Goal: Task Accomplishment & Management: Complete application form

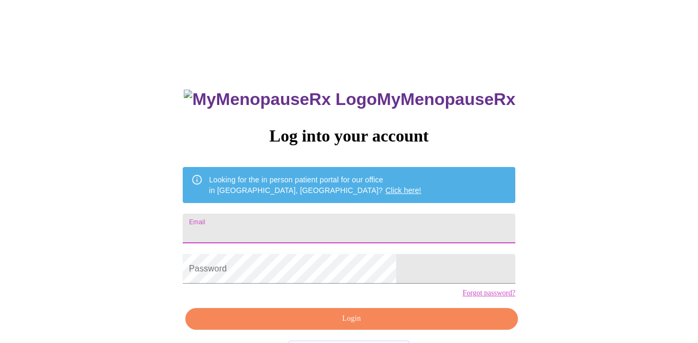
click at [323, 221] on input "Email" at bounding box center [349, 228] width 333 height 30
type input "[PERSON_NAME]"
type input "[PERSON_NAME][EMAIL_ADDRESS][DOMAIN_NAME]"
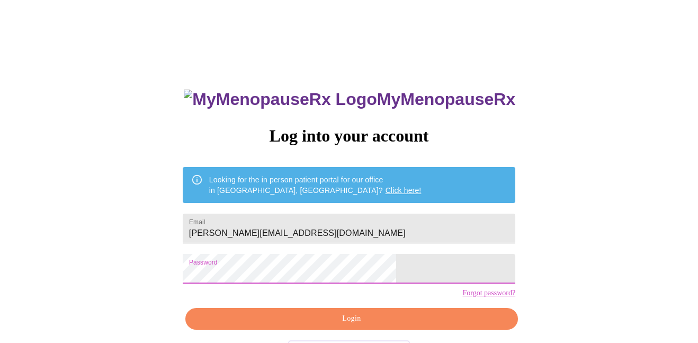
click at [258, 325] on span "Login" at bounding box center [352, 318] width 308 height 13
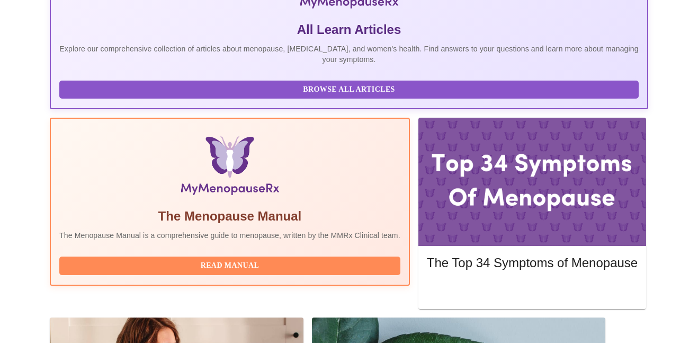
scroll to position [237, 0]
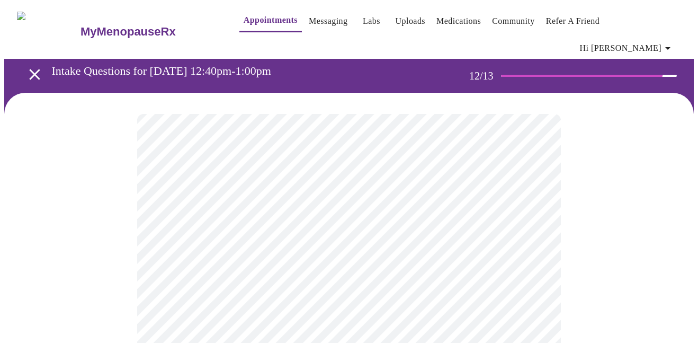
click at [523, 213] on body "MyMenopauseRx Appointments Messaging Labs Uploads Medications Community Refer a…" at bounding box center [348, 187] width 689 height 367
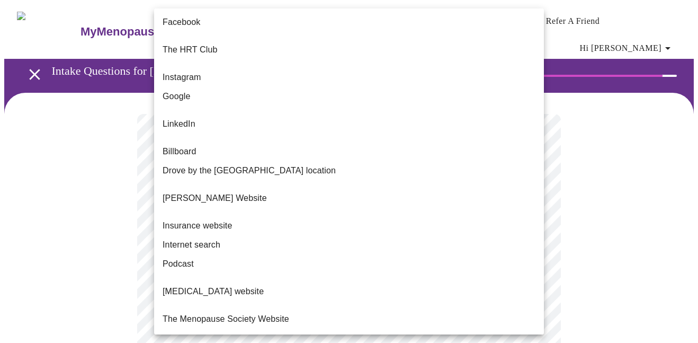
click at [199, 238] on span "Internet search" at bounding box center [192, 244] width 58 height 13
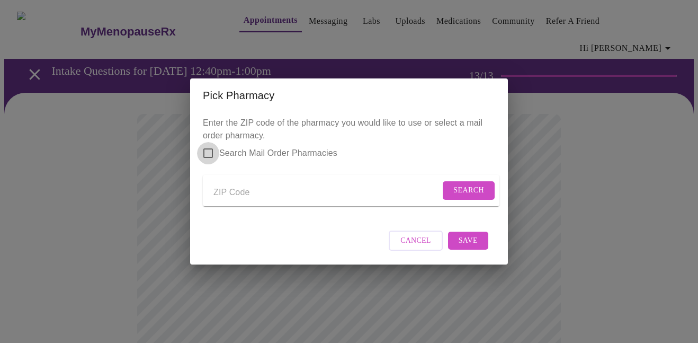
click at [205, 146] on input "Search Mail Order Pharmacies" at bounding box center [208, 153] width 22 height 22
checkbox input "true"
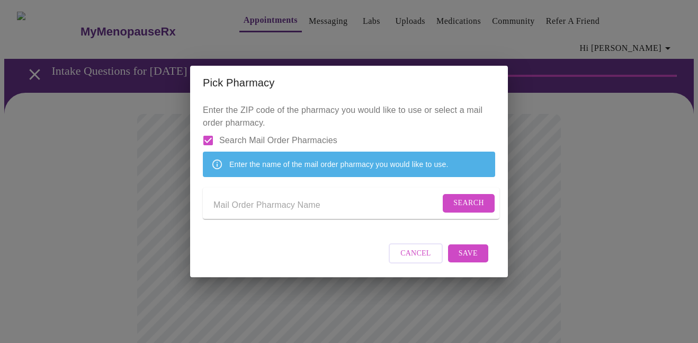
click at [389, 209] on input "Send a message to your care team" at bounding box center [326, 204] width 227 height 17
type input "c"
click at [466, 204] on span "Search" at bounding box center [468, 202] width 31 height 13
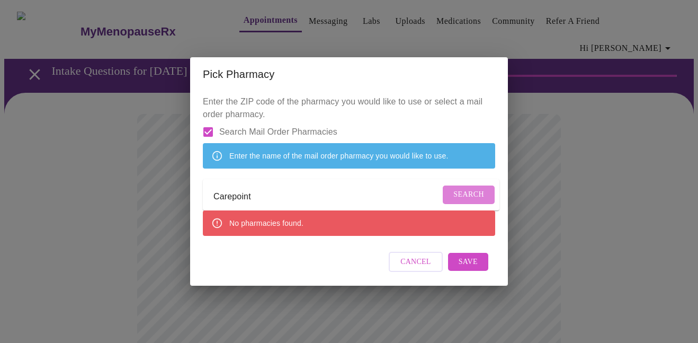
click at [480, 193] on button "Search" at bounding box center [469, 194] width 52 height 19
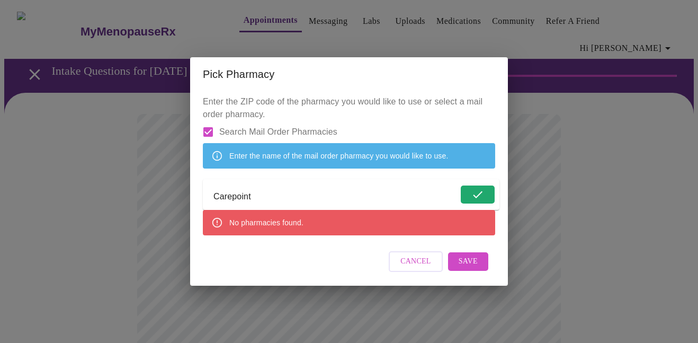
click at [423, 202] on input "Carepoint" at bounding box center [335, 196] width 245 height 17
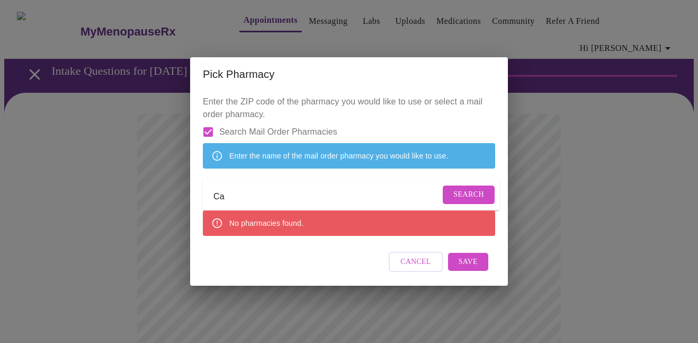
type input "C"
click at [474, 198] on span "Search" at bounding box center [468, 194] width 31 height 13
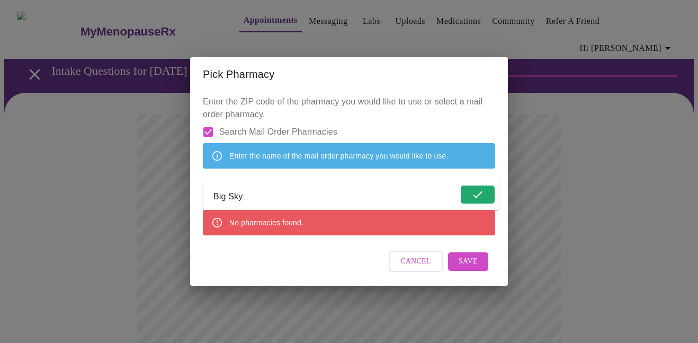
click at [407, 203] on input "Big Sky" at bounding box center [335, 196] width 245 height 17
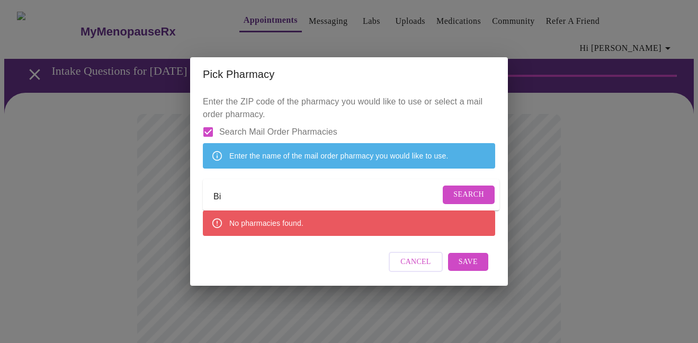
type input "B"
type input "Walgreens"
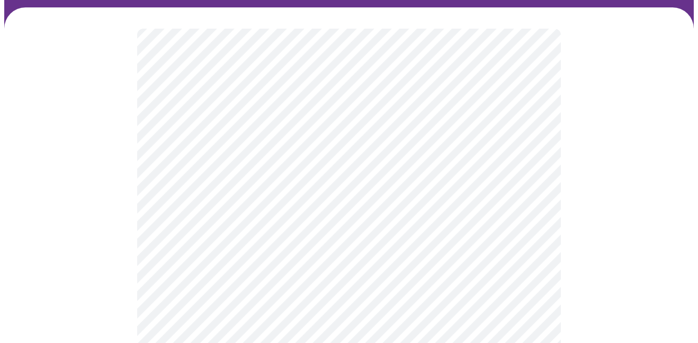
scroll to position [81, 0]
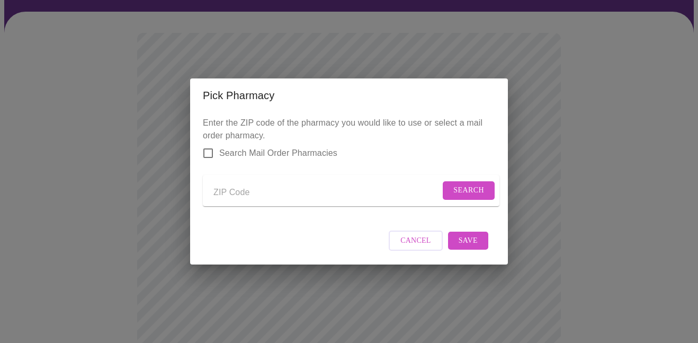
click at [227, 190] on input "Send a message to your care team" at bounding box center [326, 192] width 227 height 17
type input "37862"
click at [459, 185] on span "Search" at bounding box center [468, 190] width 31 height 13
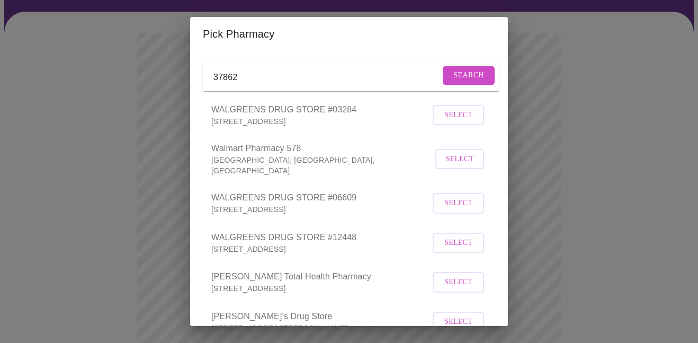
scroll to position [50, 0]
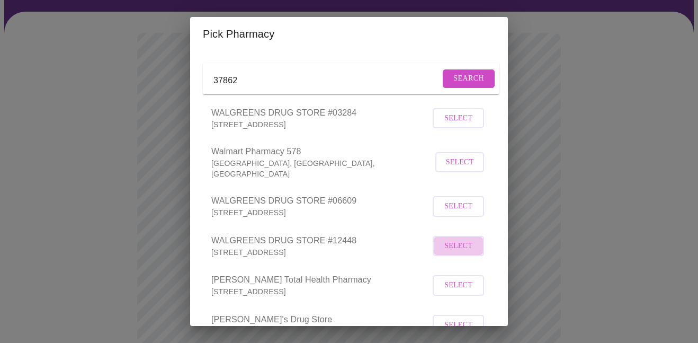
click at [456, 250] on span "Select" at bounding box center [458, 245] width 28 height 13
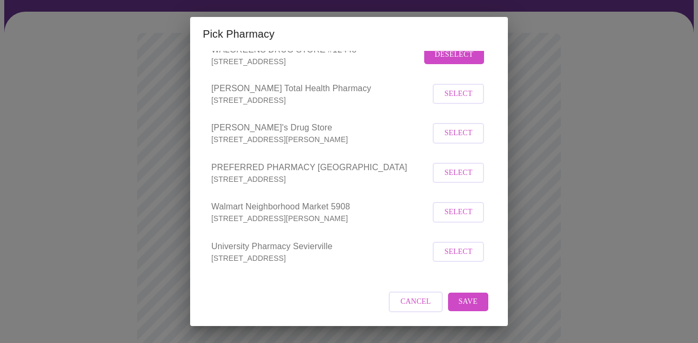
scroll to position [246, 0]
click at [477, 303] on span "Save" at bounding box center [468, 301] width 19 height 13
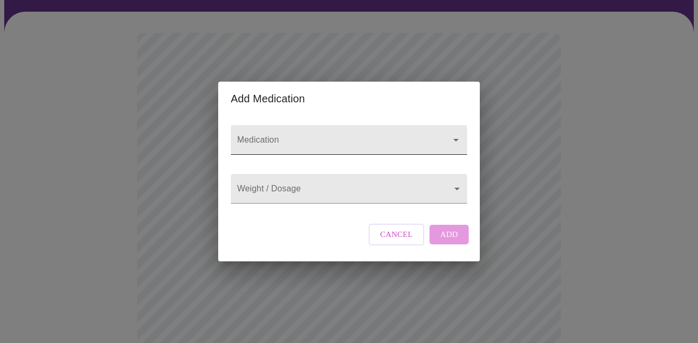
click at [415, 138] on input "Medication" at bounding box center [334, 145] width 198 height 20
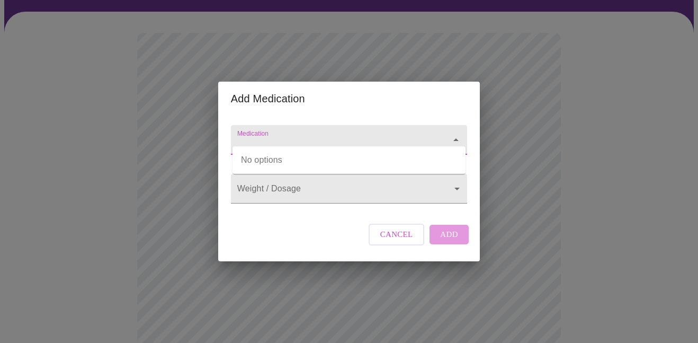
type input "A"
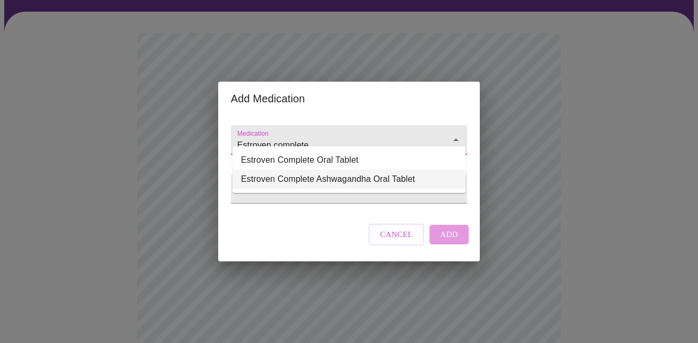
click at [346, 180] on li "Estroven Complete Ashwagandha Oral Tablet" at bounding box center [348, 178] width 233 height 19
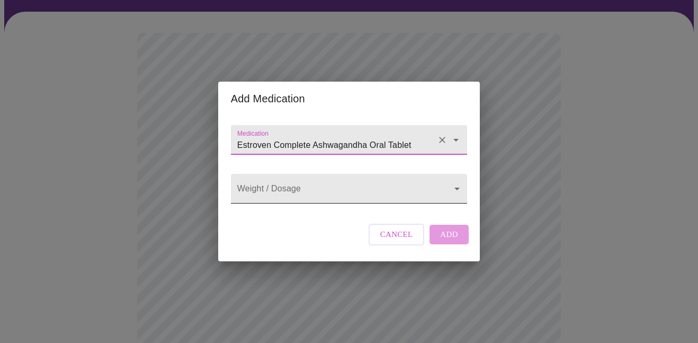
type input "Estroven Complete Ashwagandha Oral Tablet"
click at [354, 185] on body "MyMenopauseRx Appointments Messaging Labs Uploads Medications Community Refer a…" at bounding box center [348, 328] width 689 height 811
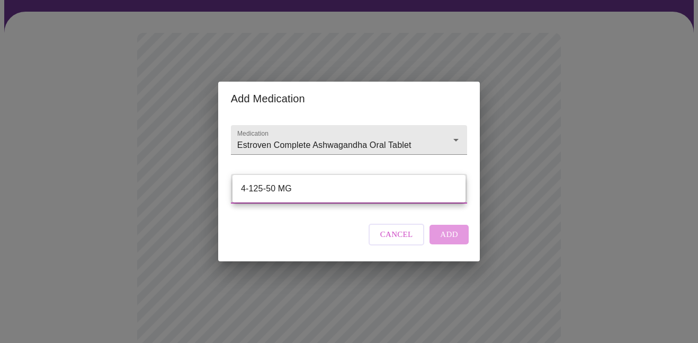
click at [331, 241] on div at bounding box center [349, 171] width 698 height 343
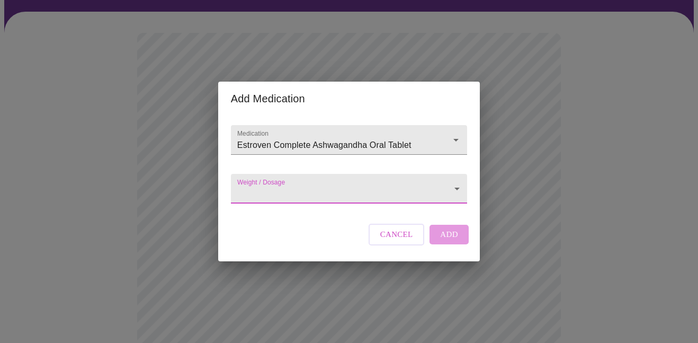
click at [442, 187] on body "MyMenopauseRx Appointments Messaging Labs Uploads Medications Community Refer a…" at bounding box center [348, 328] width 689 height 811
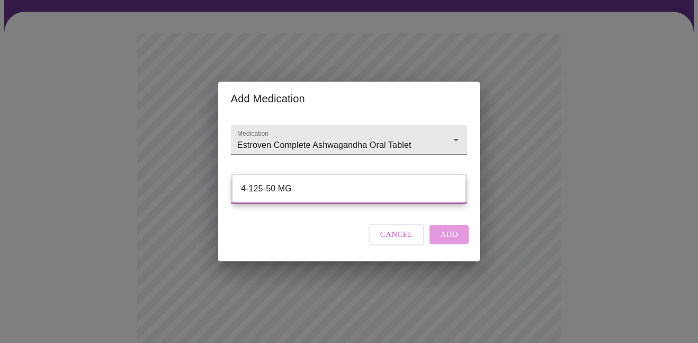
click at [378, 183] on li "4-125-50 MG" at bounding box center [348, 188] width 233 height 19
type input "4-125-50 MG"
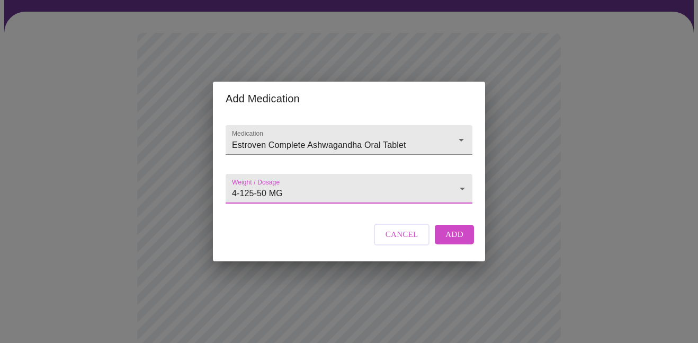
click at [460, 241] on span "Add" at bounding box center [454, 234] width 18 height 14
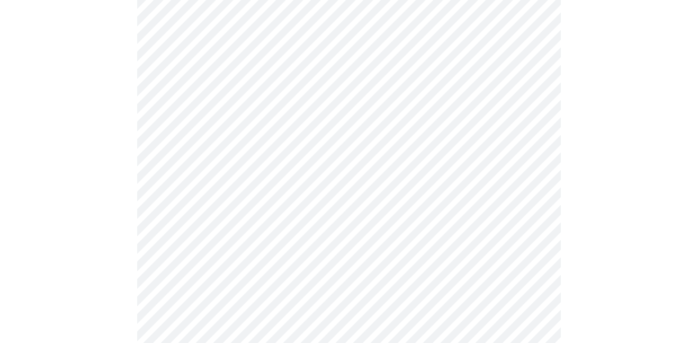
scroll to position [221, 0]
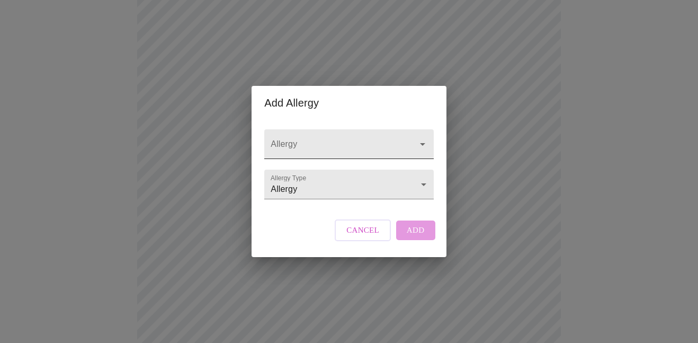
click at [387, 139] on input "Allergy" at bounding box center [333, 149] width 130 height 20
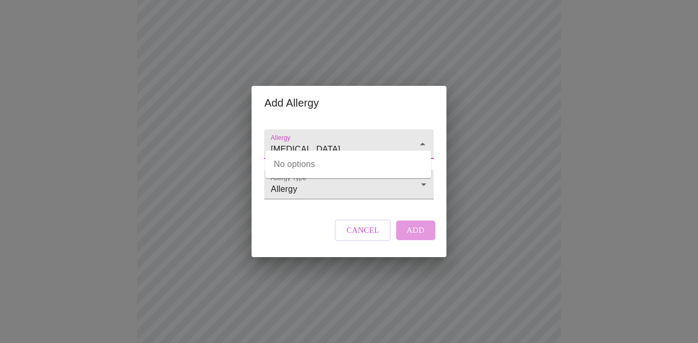
type input "sulfa"
click at [365, 223] on div "Allergy Allergy Type Allergy Allergy Cancel Add" at bounding box center [348, 188] width 177 height 137
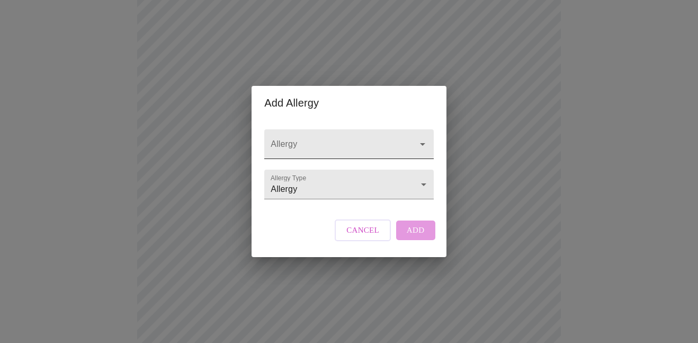
click at [417, 139] on icon "Open" at bounding box center [422, 144] width 13 height 13
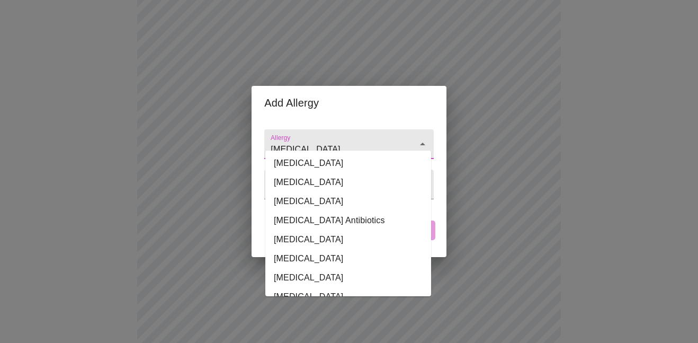
scroll to position [628, 0]
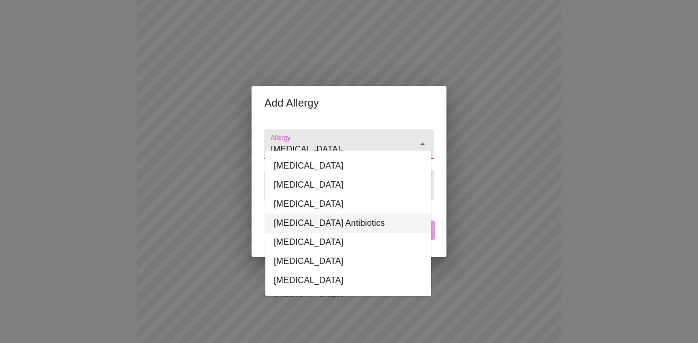
click at [327, 213] on li "Sulfa Antibiotics" at bounding box center [348, 222] width 166 height 19
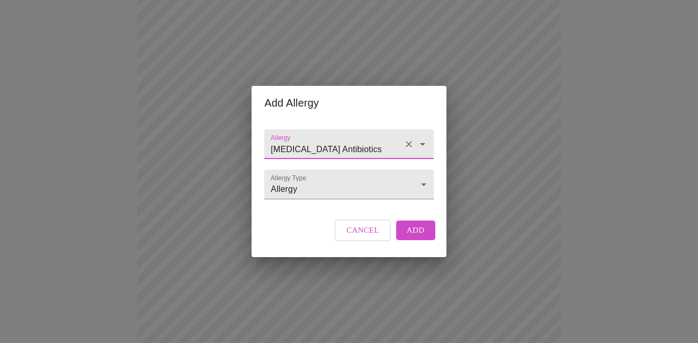
type input "Sulfa Antibiotics"
click at [411, 237] on span "Add" at bounding box center [416, 230] width 18 height 14
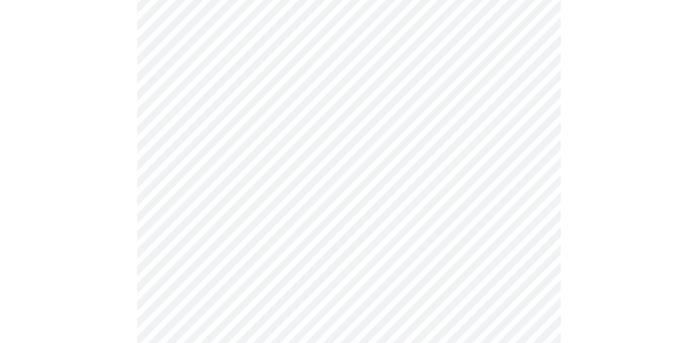
scroll to position [456, 0]
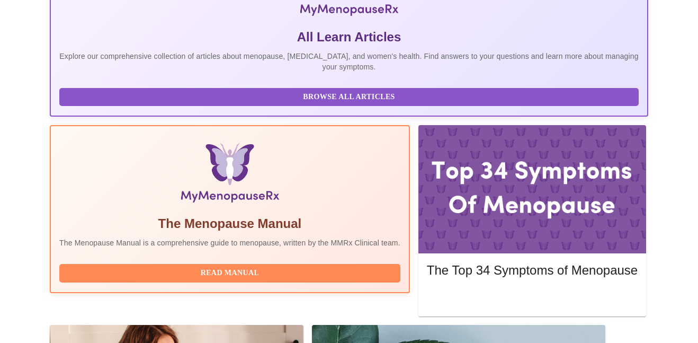
scroll to position [237, 0]
